Goal: Information Seeking & Learning: Learn about a topic

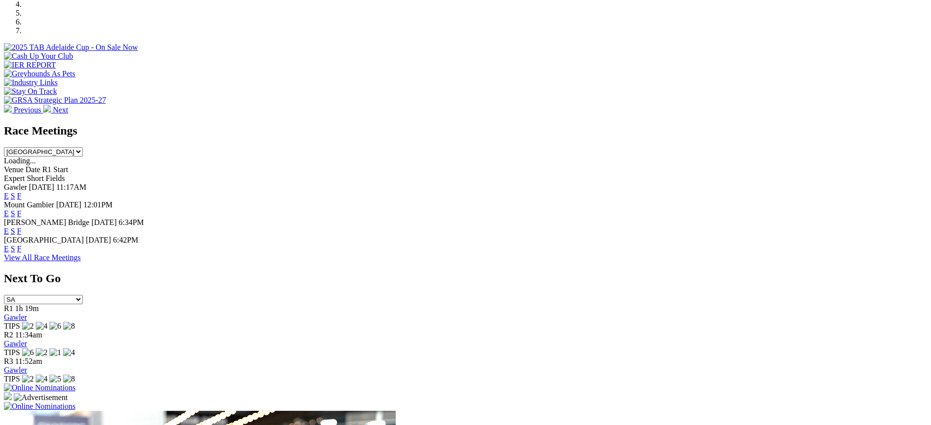
scroll to position [279, 0]
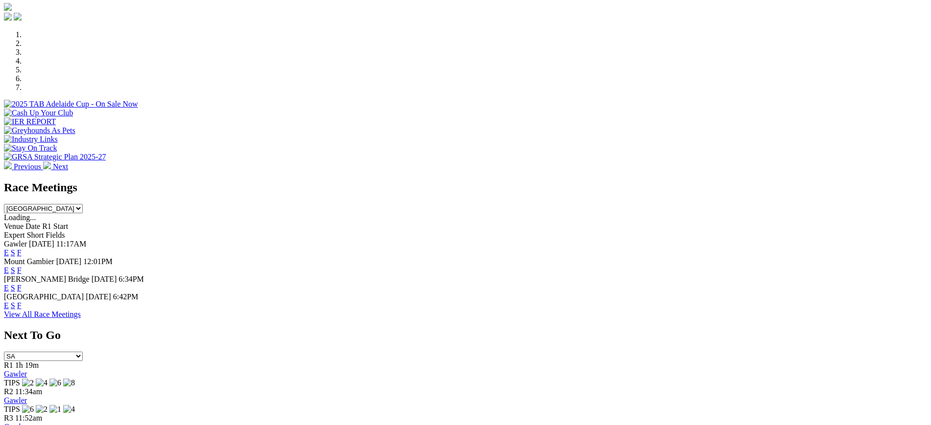
click at [22, 284] on link "F" at bounding box center [19, 288] width 4 height 8
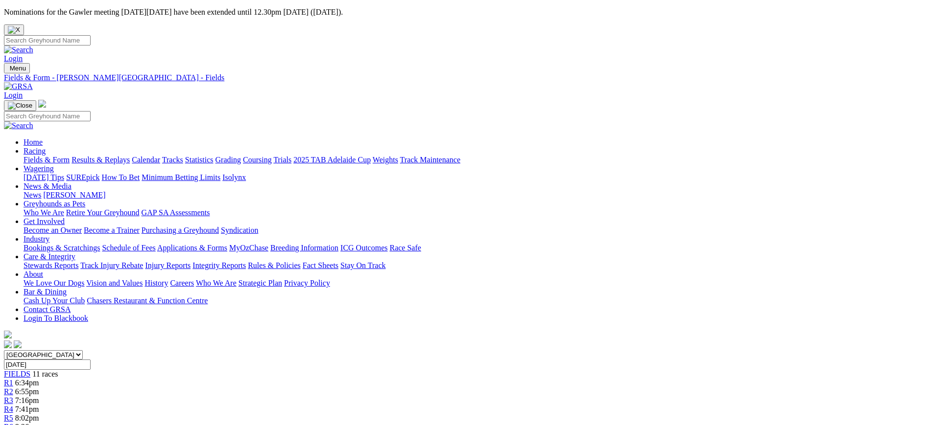
click at [33, 82] on img at bounding box center [18, 86] width 29 height 9
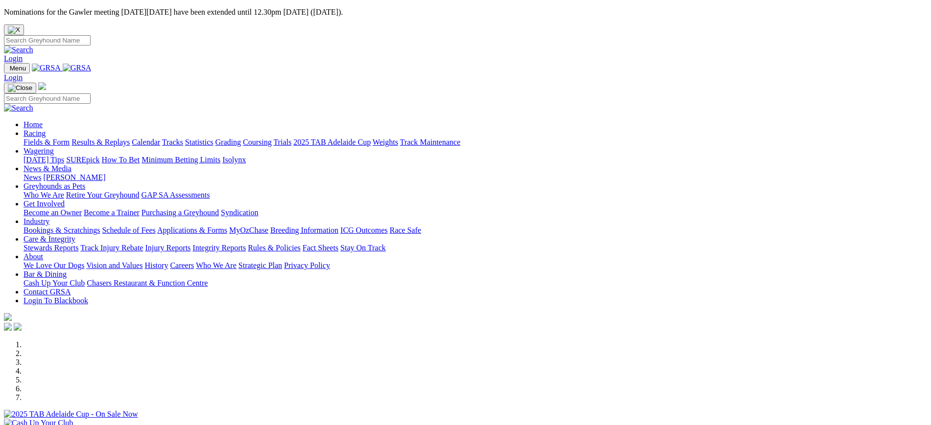
scroll to position [368, 0]
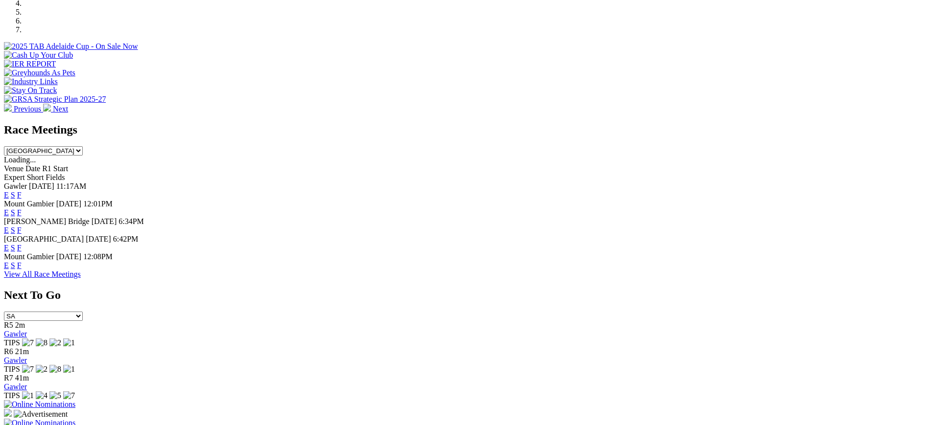
click at [22, 244] on link "F" at bounding box center [19, 248] width 4 height 8
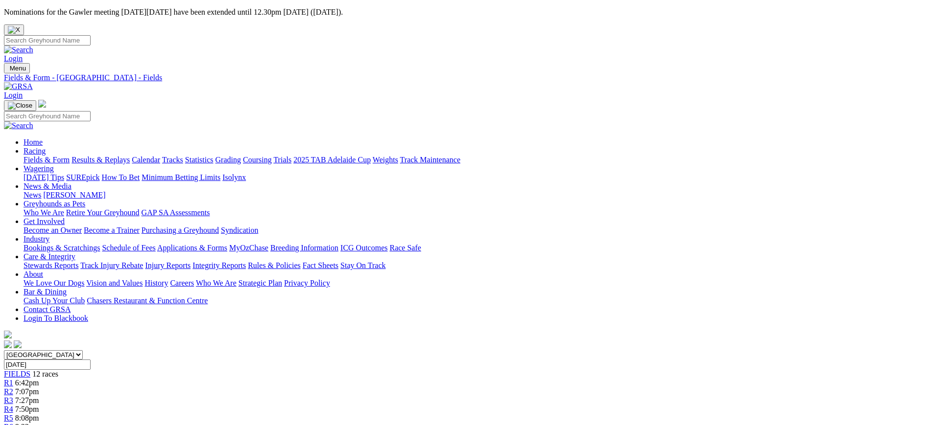
click at [33, 82] on link at bounding box center [18, 86] width 29 height 8
click at [33, 82] on img at bounding box center [18, 86] width 29 height 9
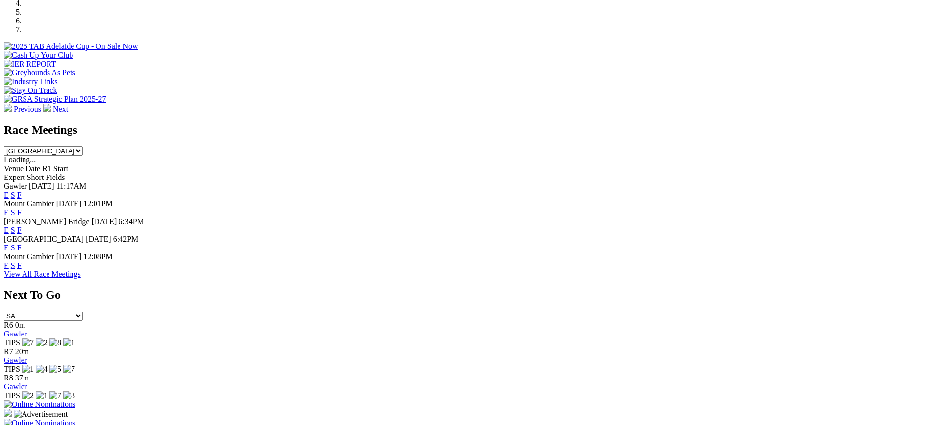
scroll to position [377, 0]
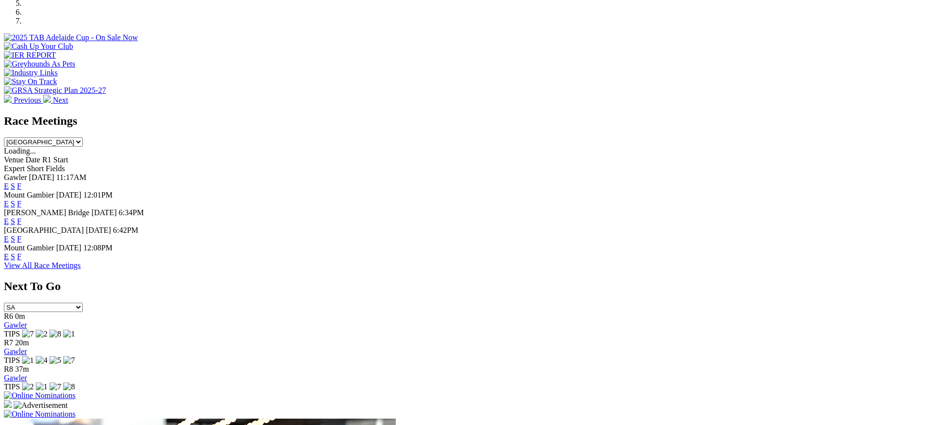
click at [22, 235] on link "F" at bounding box center [19, 239] width 4 height 8
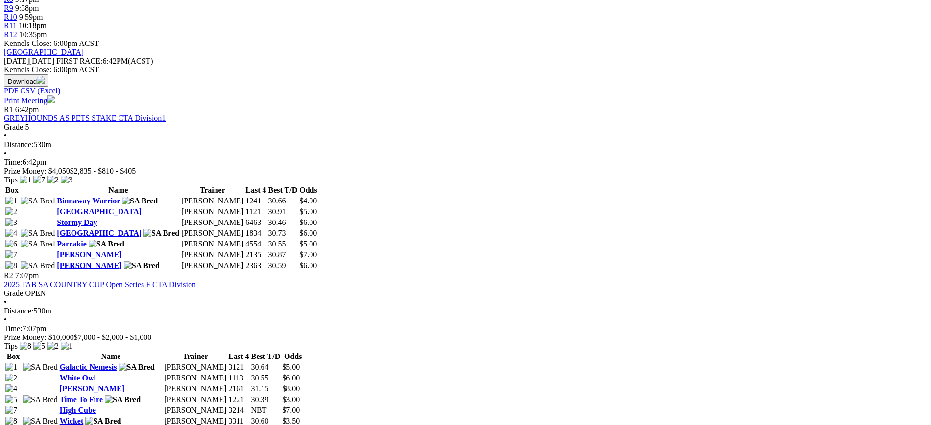
scroll to position [469, 0]
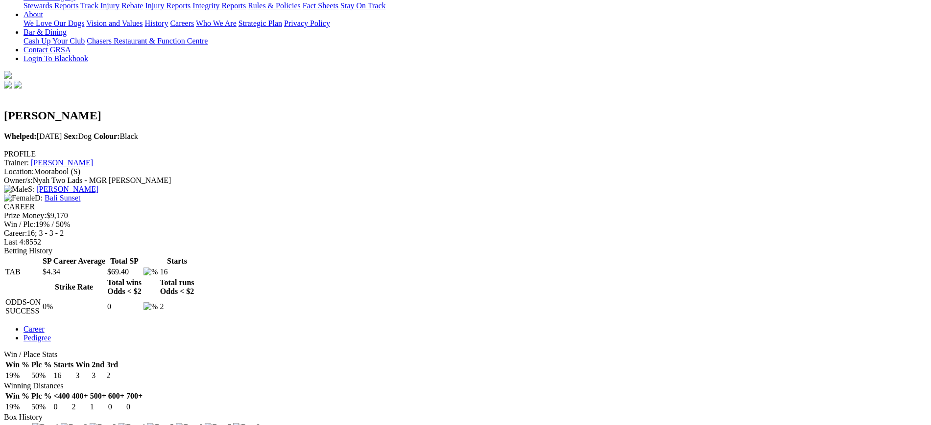
scroll to position [260, 0]
